Goal: Navigation & Orientation: Find specific page/section

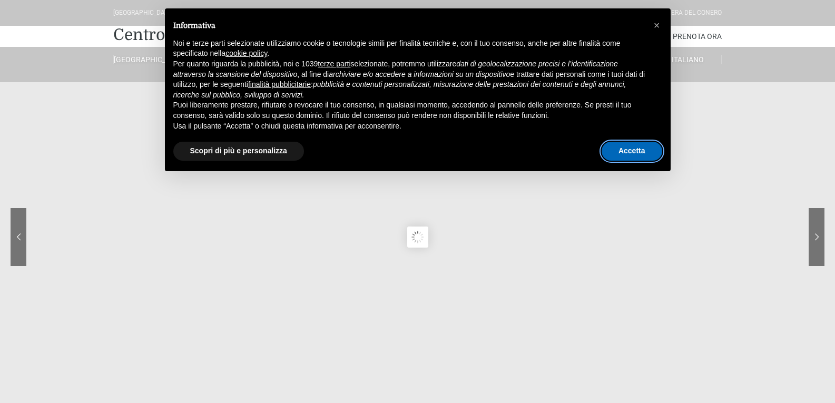
click at [639, 157] on button "Accetta" at bounding box center [632, 151] width 61 height 19
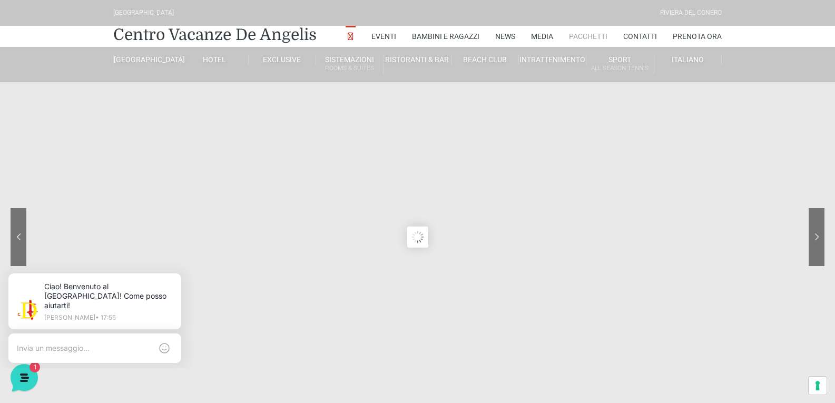
click at [597, 36] on link "Pacchetti" at bounding box center [588, 36] width 38 height 21
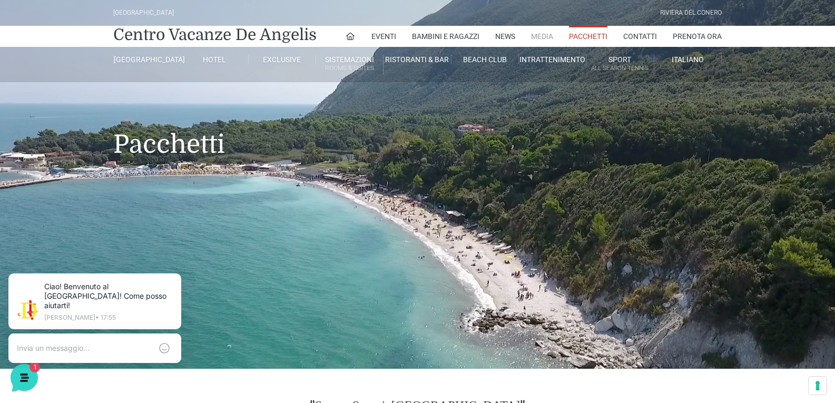
click at [542, 41] on link "Media" at bounding box center [542, 36] width 22 height 21
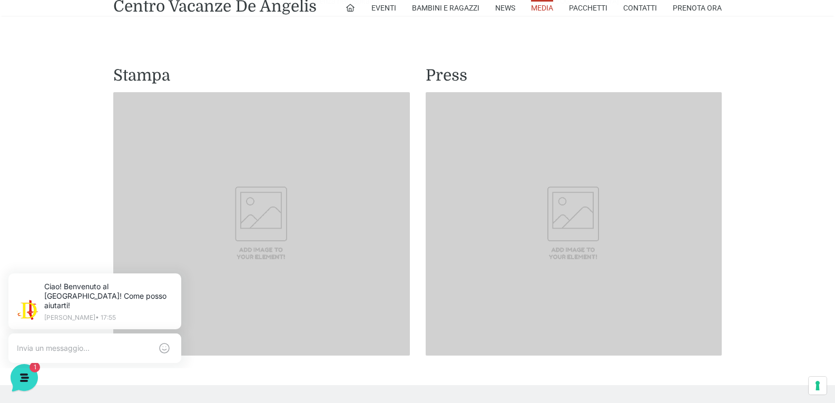
scroll to position [738, 0]
